Goal: Contribute content: Add original content to the website for others to see

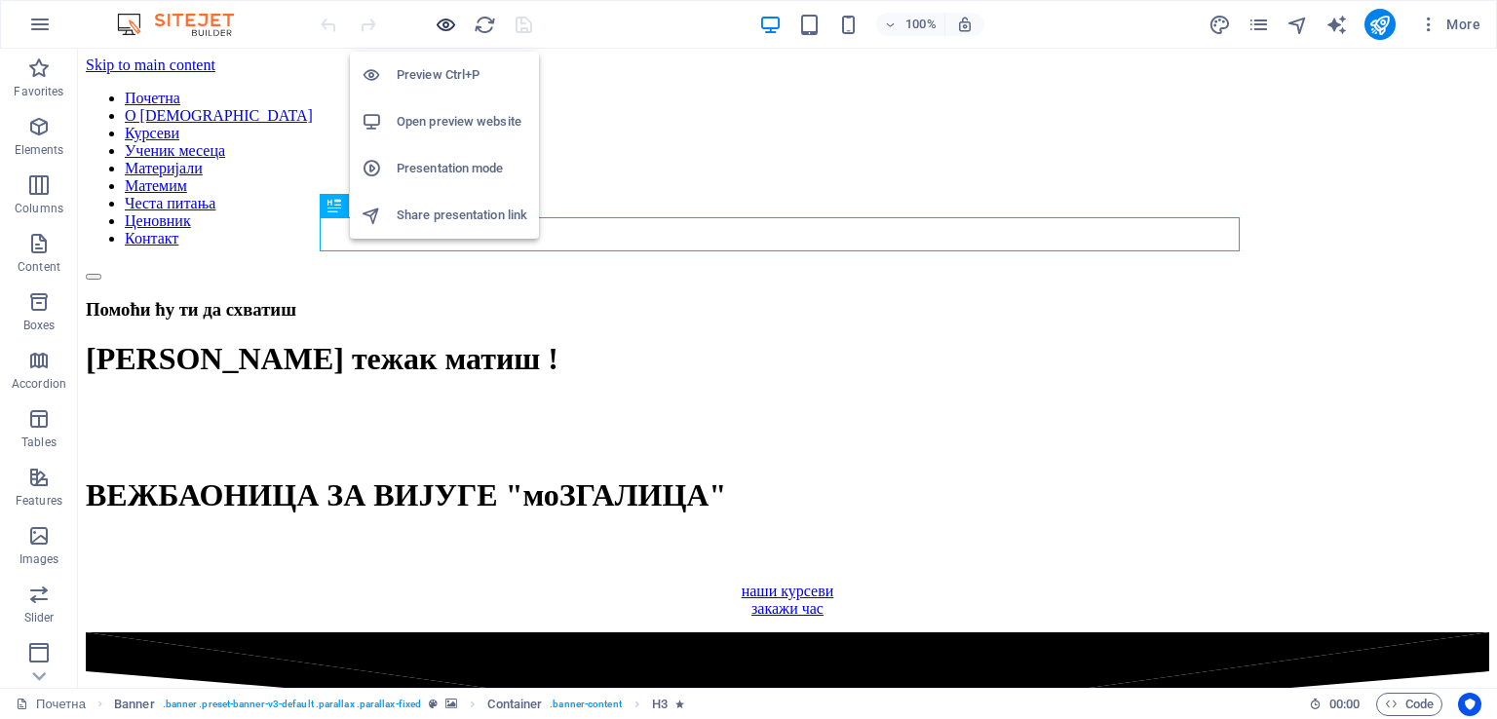
click at [448, 23] on icon "button" at bounding box center [446, 25] width 22 height 22
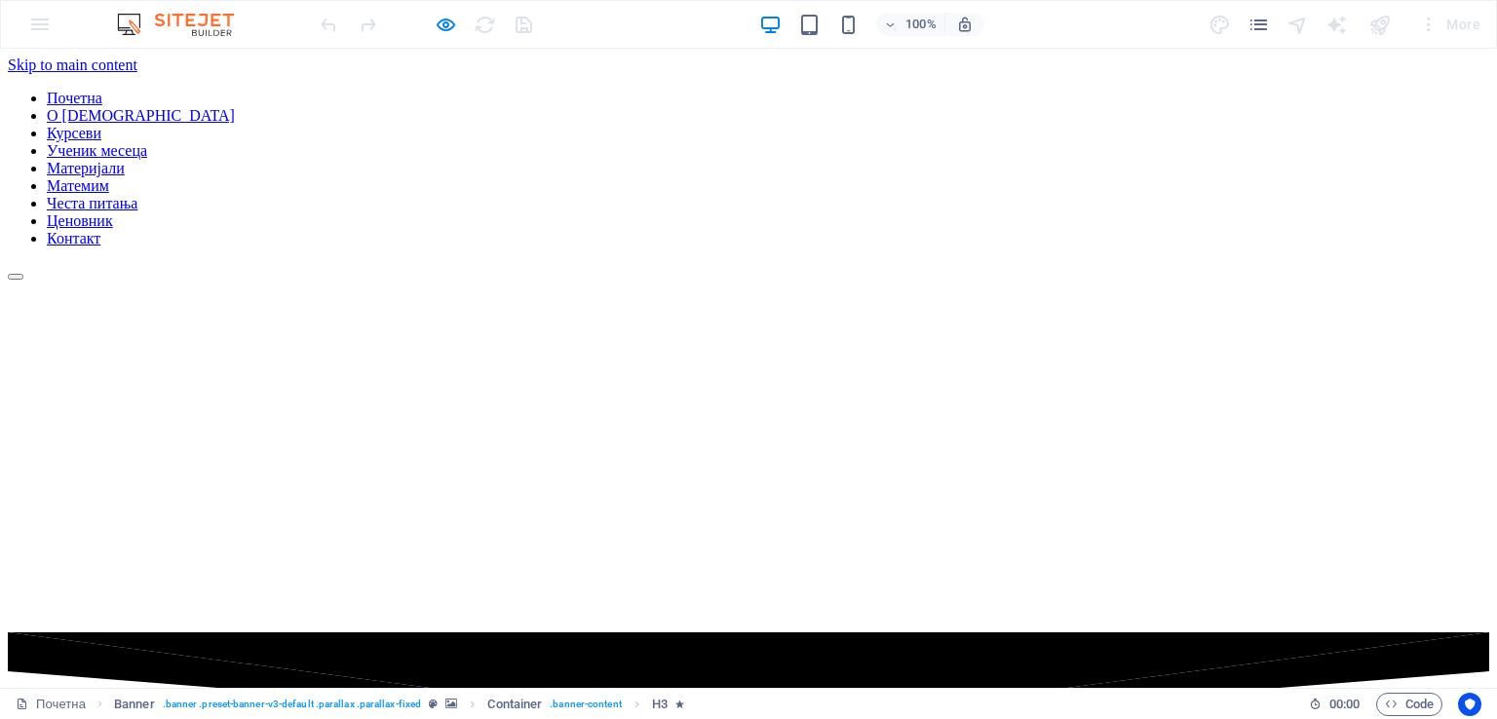
click at [147, 142] on link "Ученик месеца" at bounding box center [97, 150] width 100 height 17
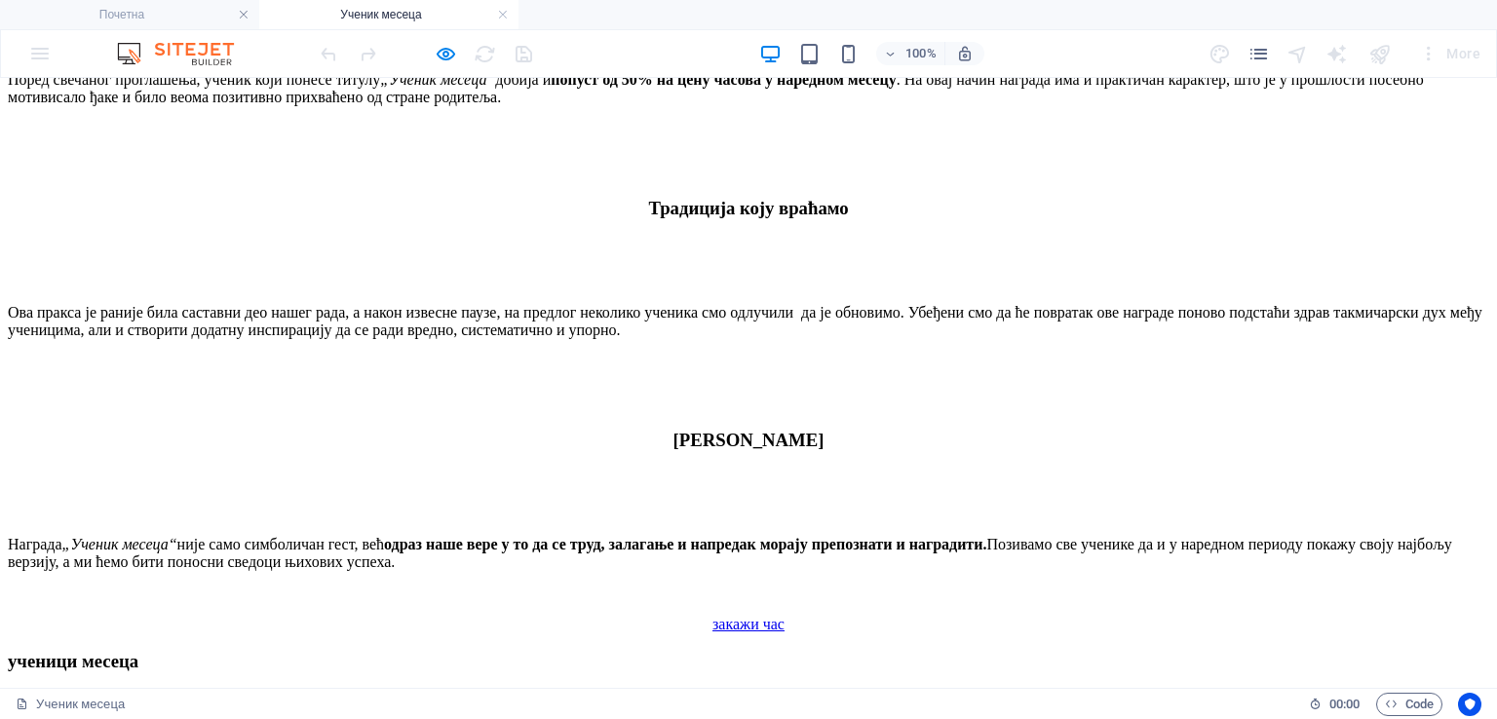
scroll to position [2047, 0]
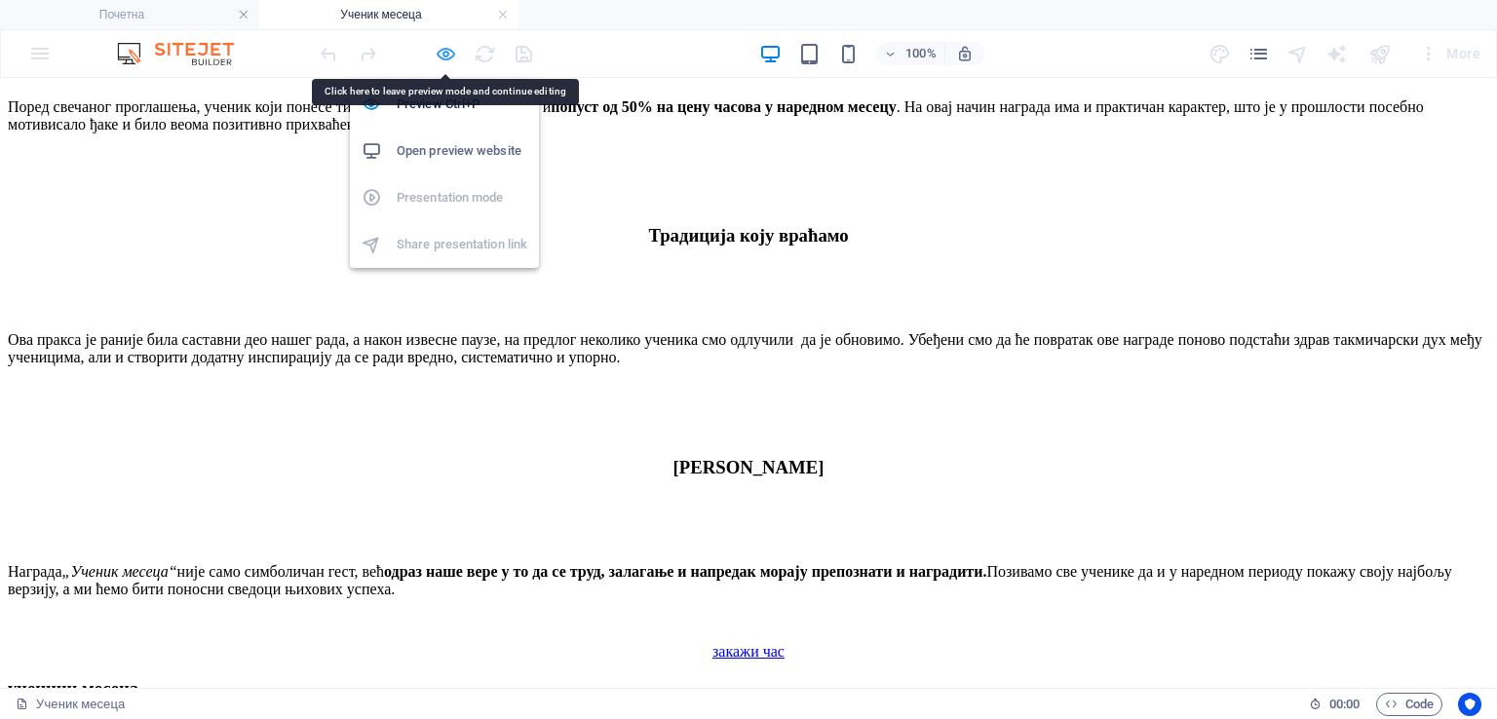
click at [443, 56] on icon "button" at bounding box center [446, 54] width 22 height 22
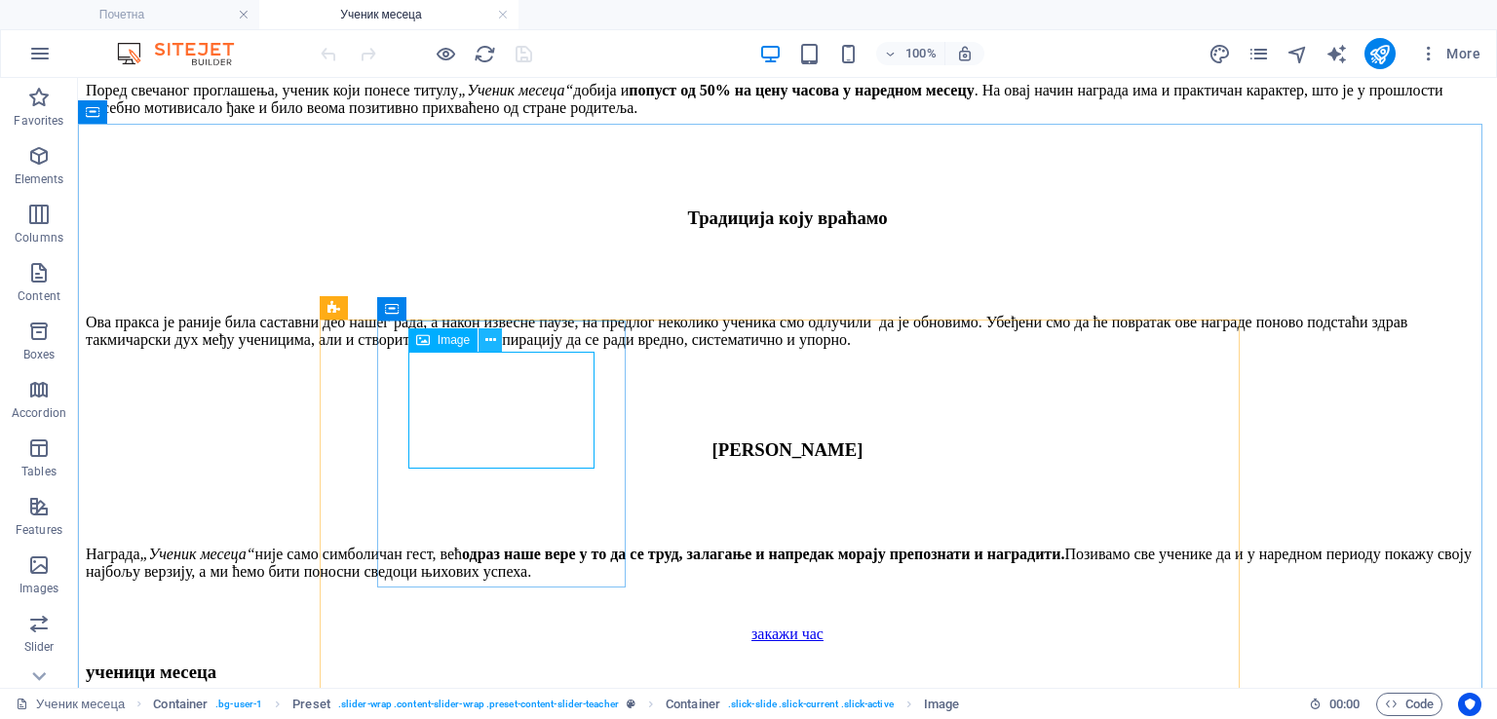
click at [485, 337] on icon at bounding box center [490, 340] width 11 height 20
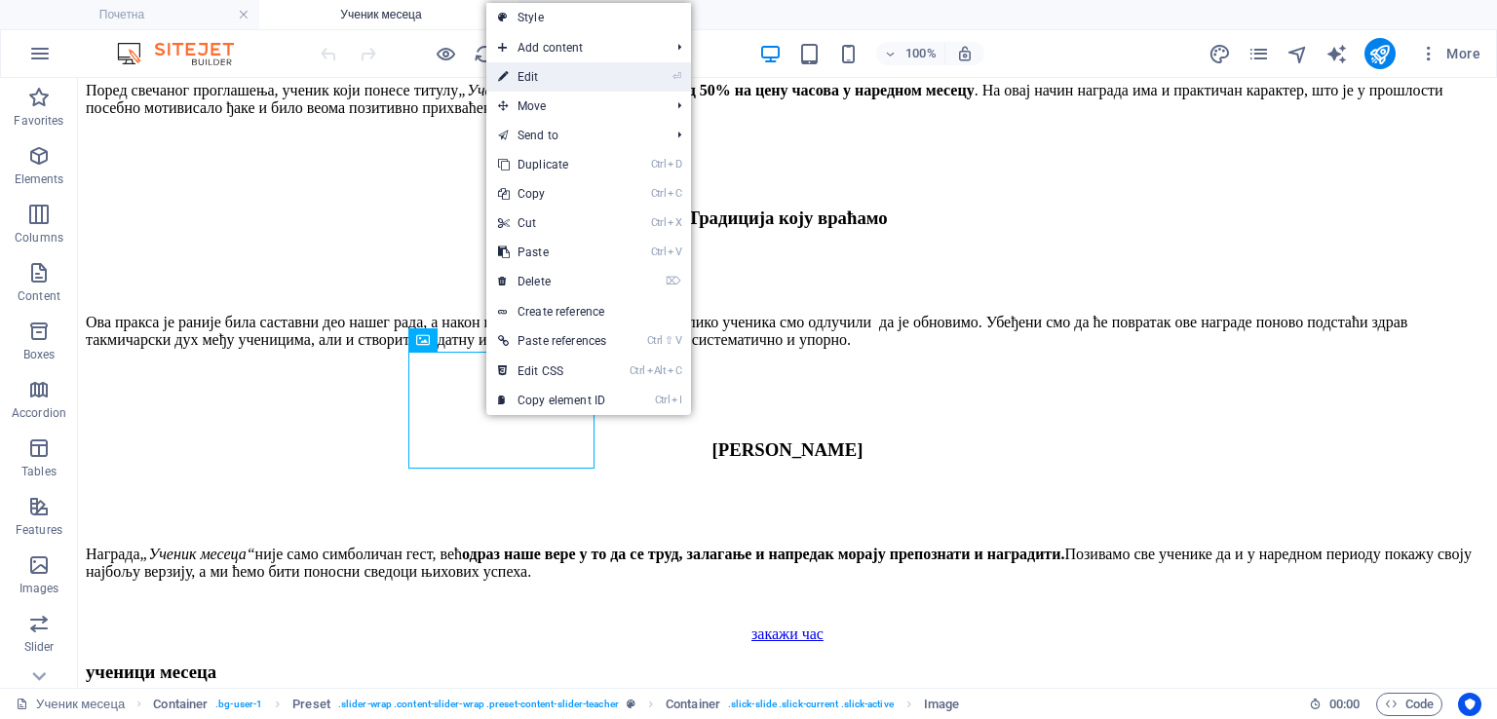
click at [577, 75] on link "⏎ Edit" at bounding box center [552, 76] width 132 height 29
select select "px"
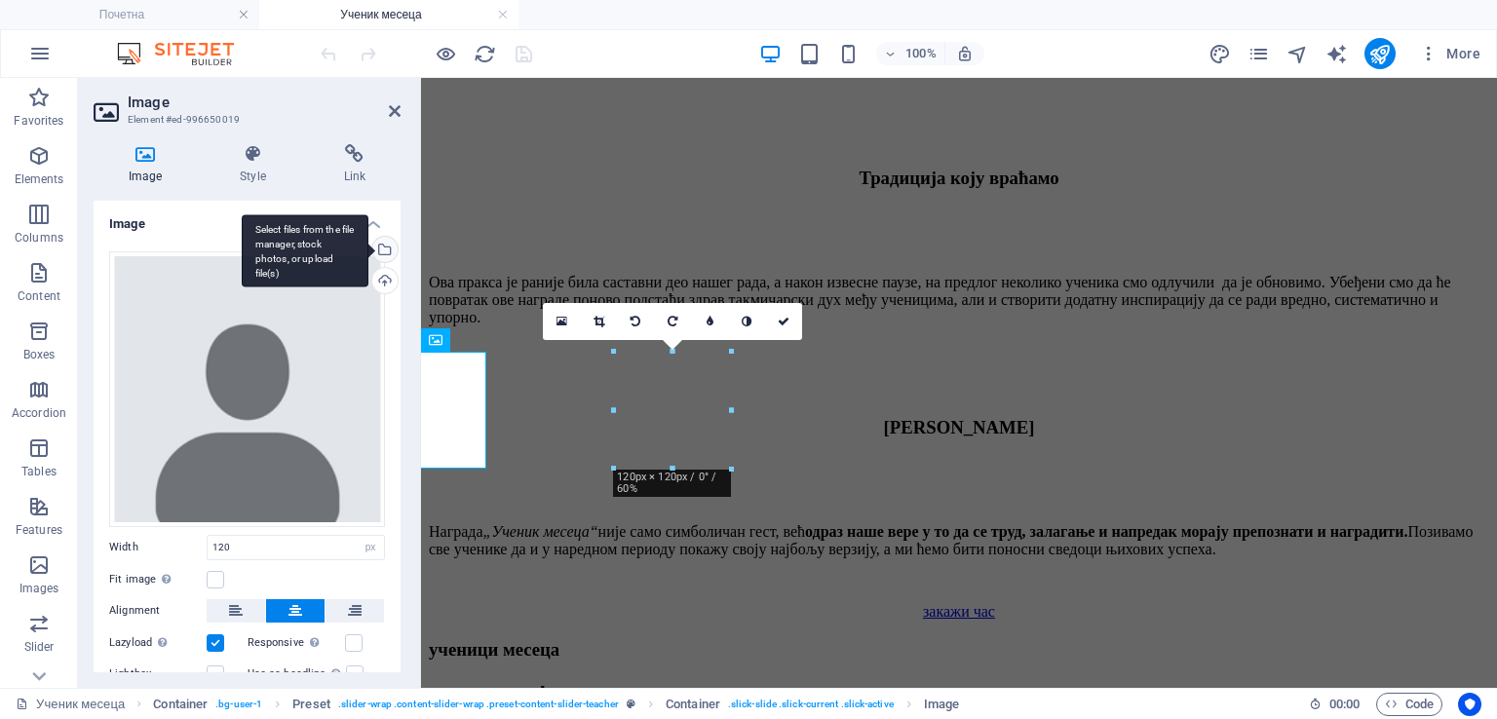
click at [379, 251] on div "Select files from the file manager, stock photos, or upload file(s)" at bounding box center [382, 251] width 29 height 29
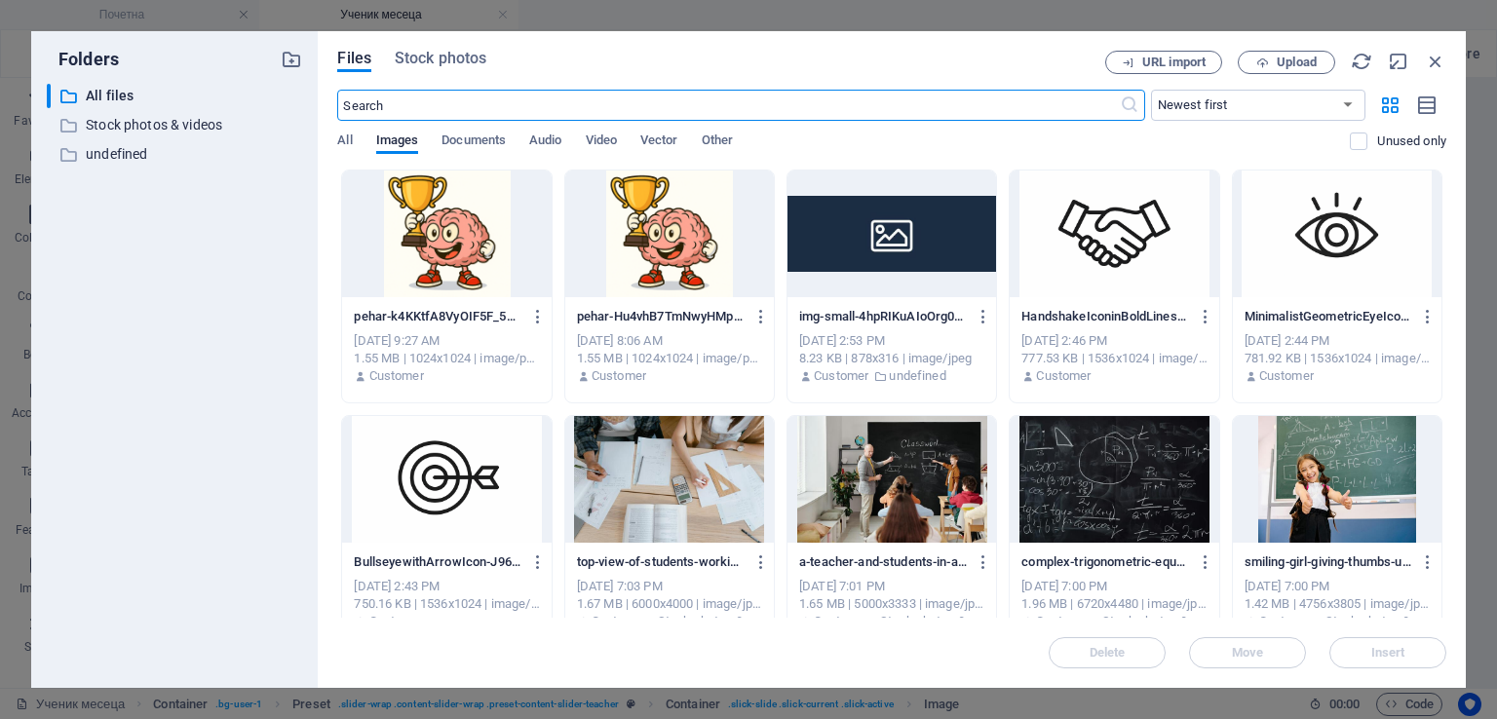
click at [429, 223] on div at bounding box center [446, 234] width 209 height 127
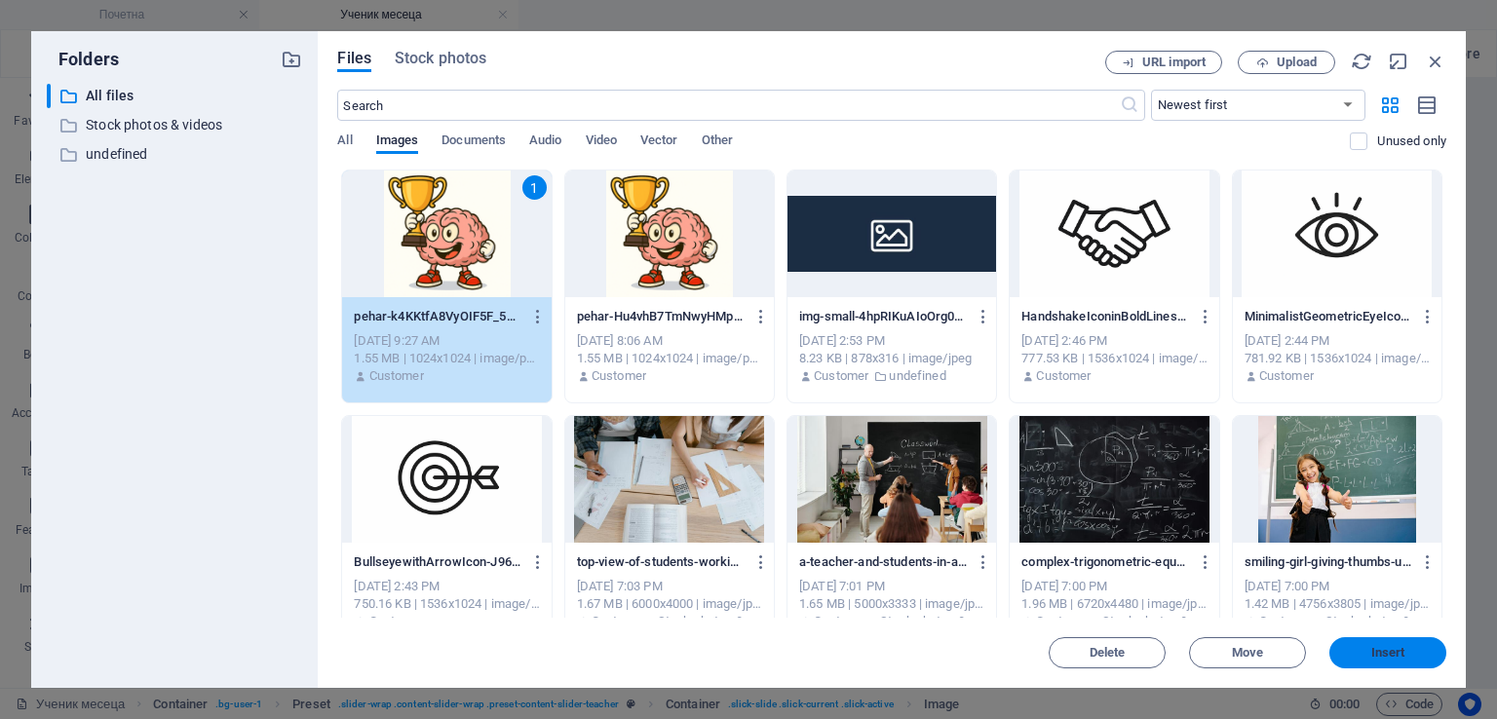
click at [1352, 648] on span "Insert" at bounding box center [1387, 653] width 101 height 12
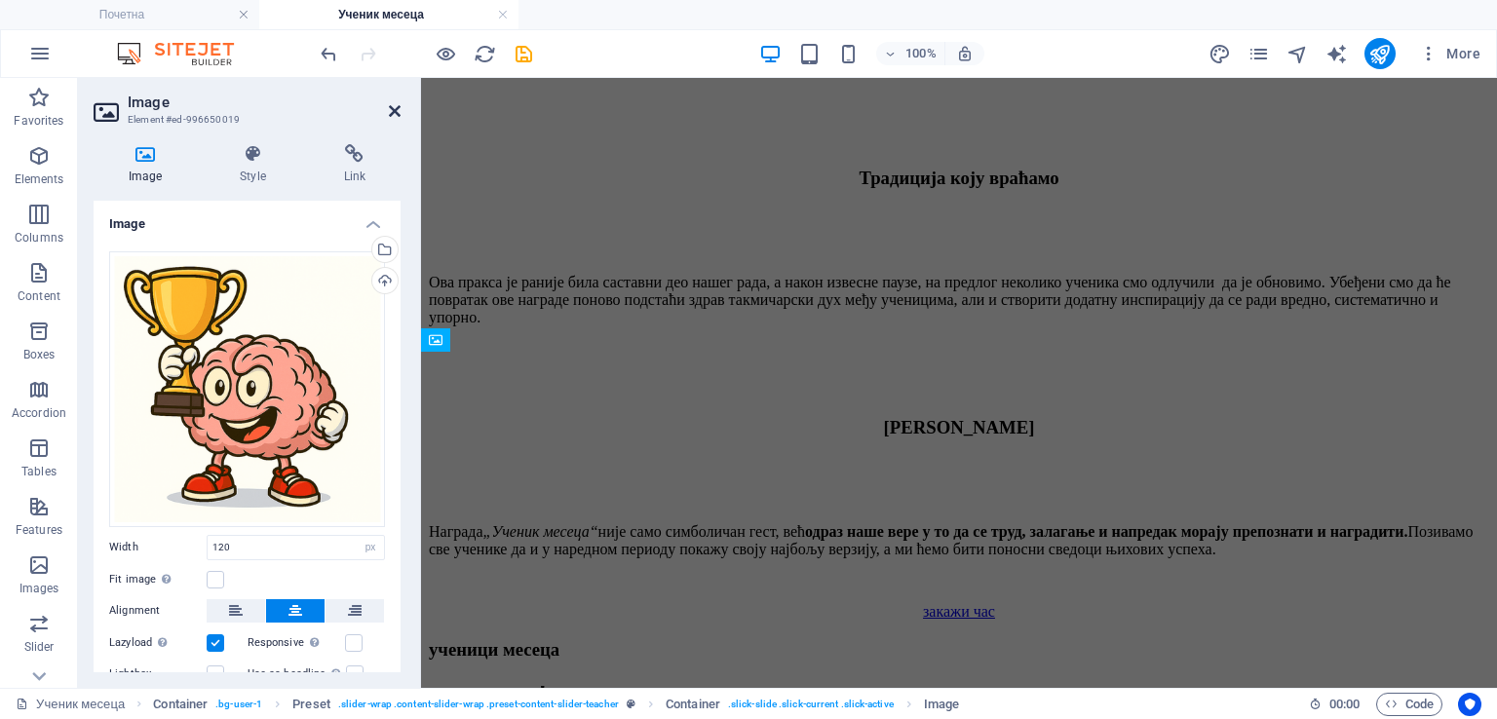
click at [394, 110] on icon at bounding box center [395, 111] width 12 height 16
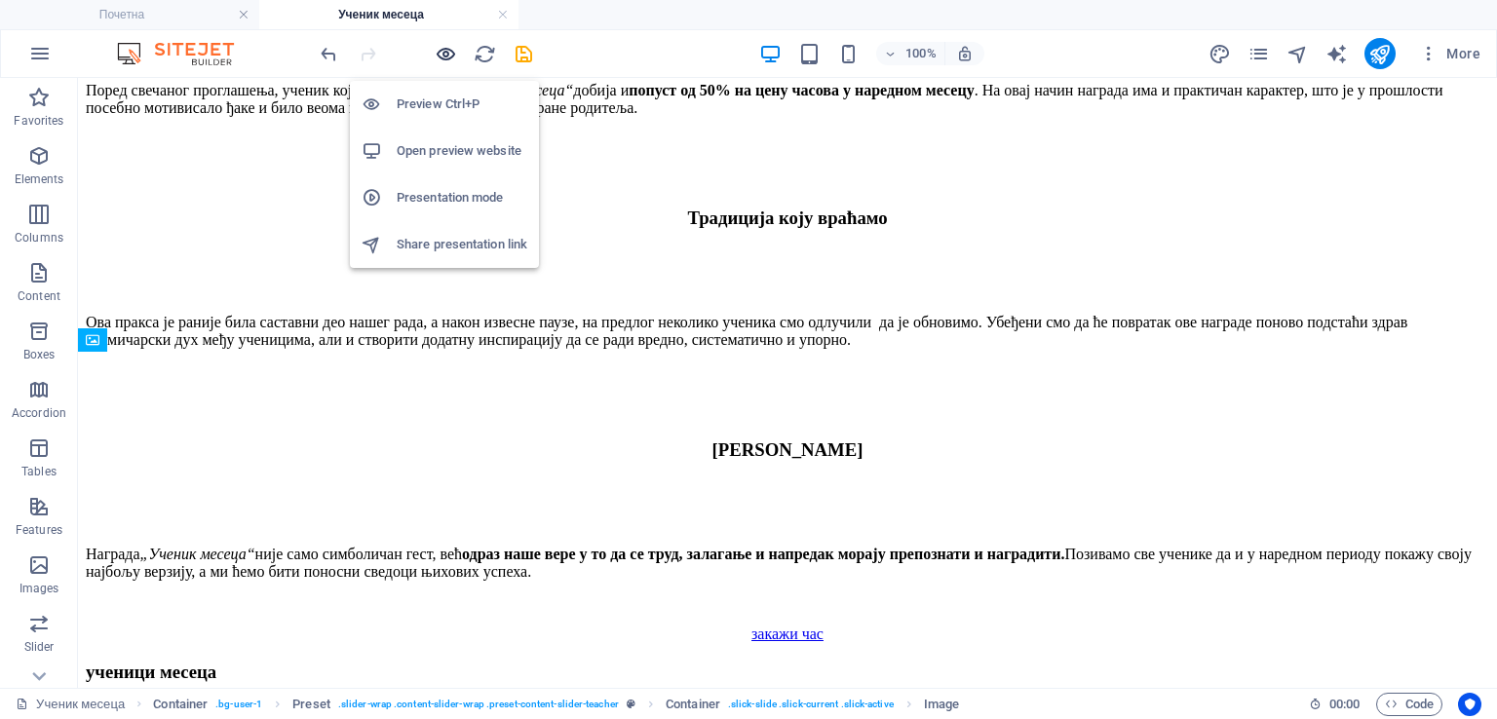
click at [451, 49] on icon "button" at bounding box center [446, 54] width 22 height 22
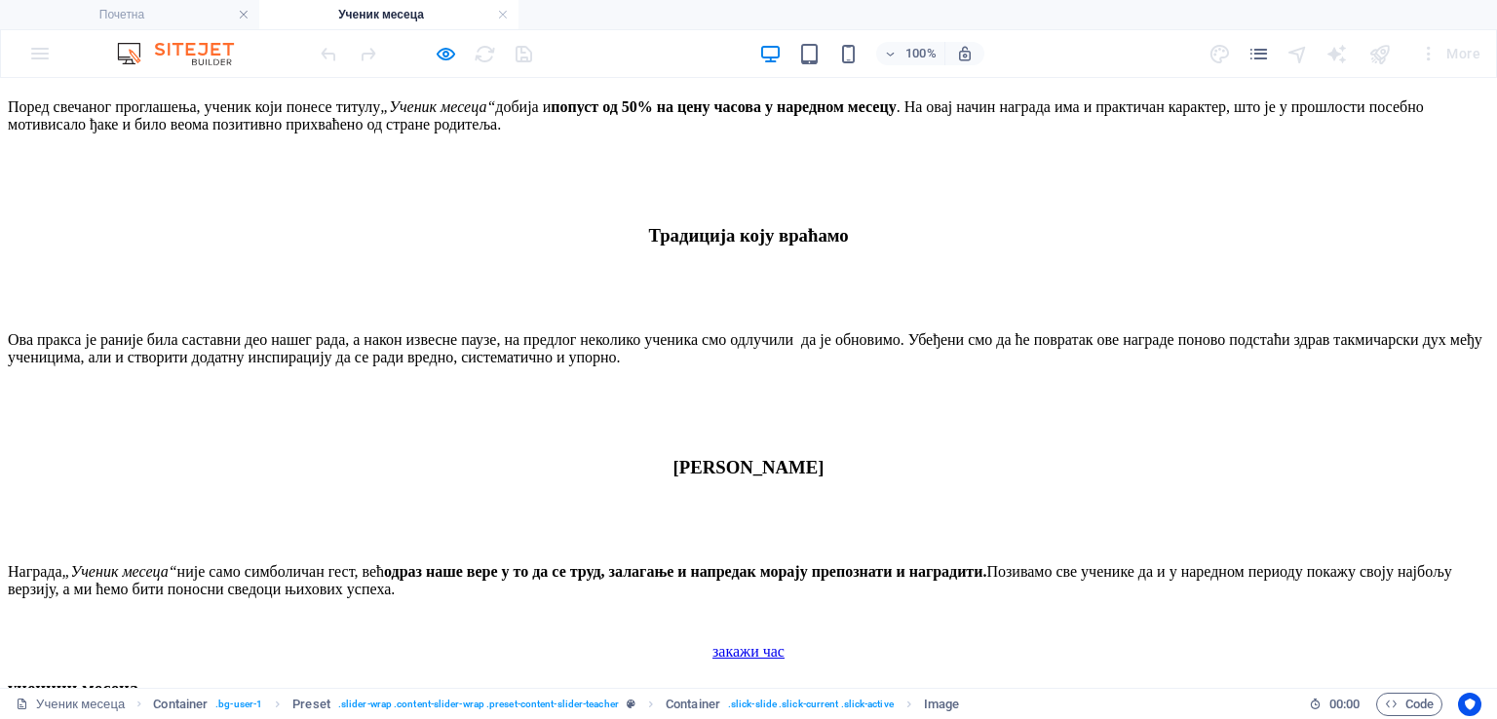
drag, startPoint x: 537, startPoint y: 187, endPoint x: 529, endPoint y: 220, distance: 34.0
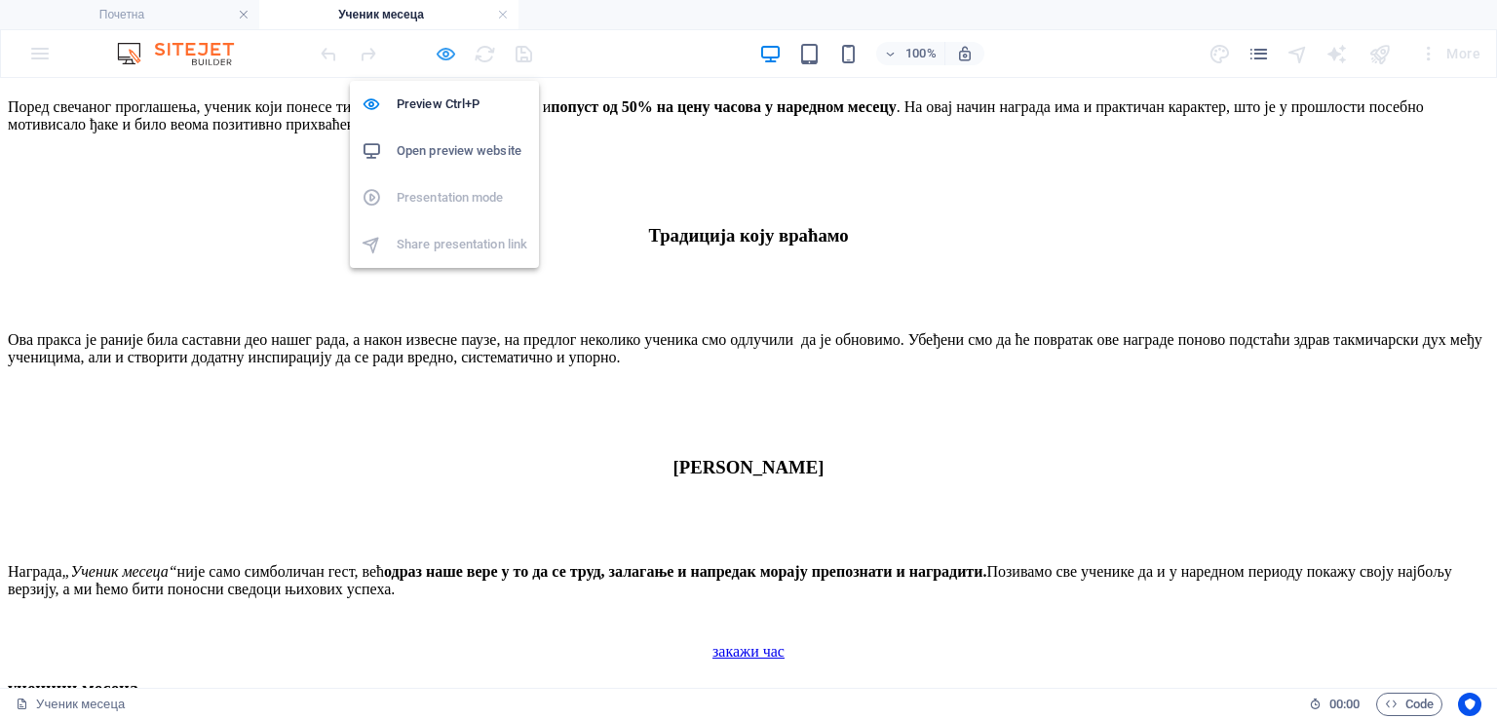
click at [443, 49] on icon "button" at bounding box center [446, 54] width 22 height 22
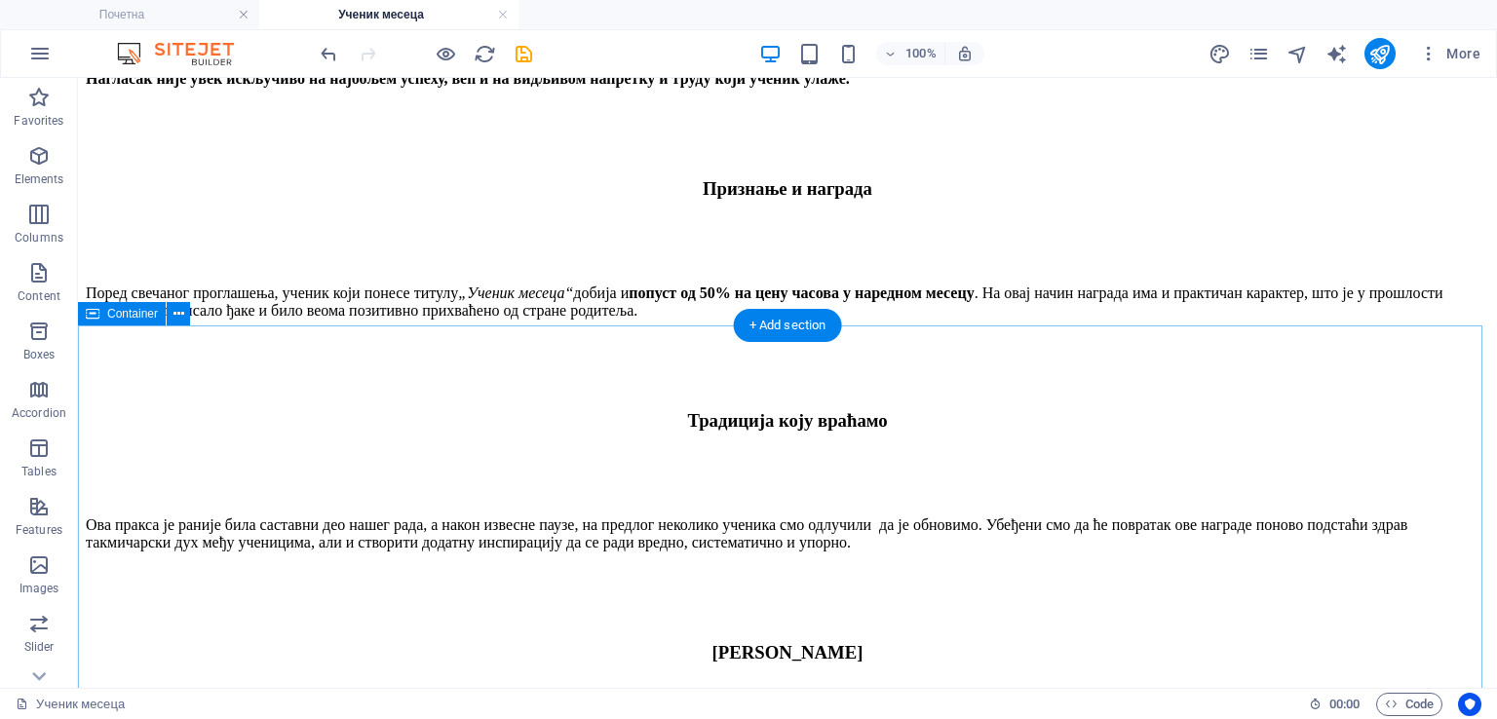
scroll to position [1949, 0]
